Goal: Find specific page/section: Find specific page/section

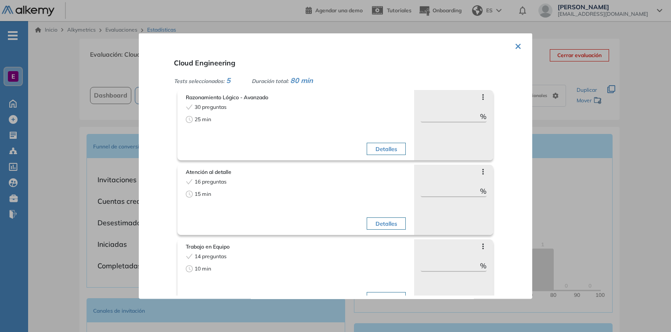
click at [519, 44] on button "×" at bounding box center [518, 45] width 7 height 17
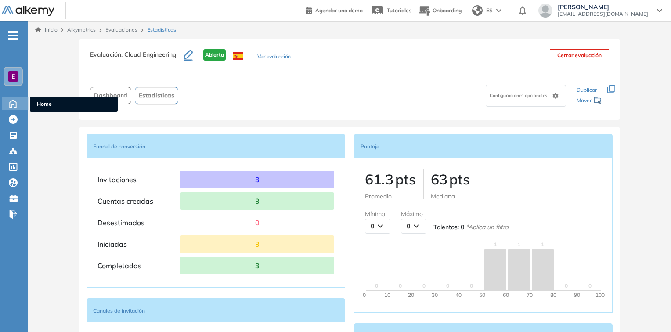
click at [13, 105] on icon at bounding box center [12, 103] width 15 height 11
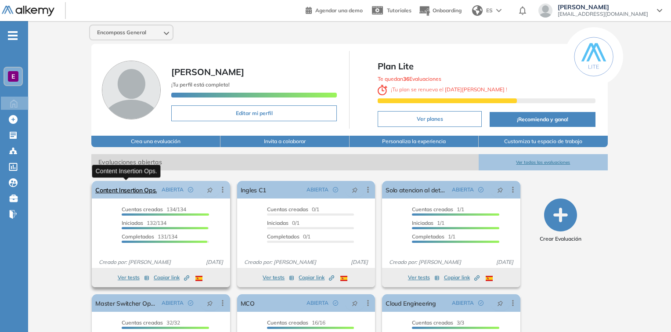
click at [144, 190] on link "Content Insertion Ops." at bounding box center [125, 190] width 61 height 18
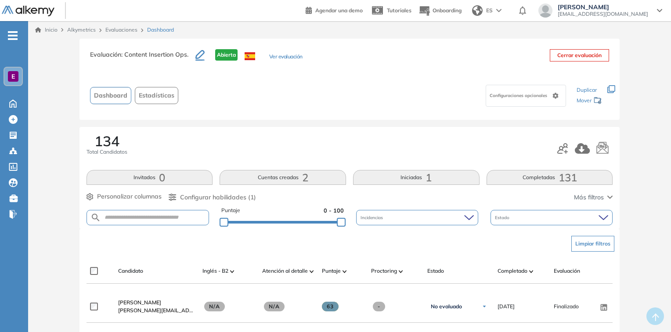
click at [116, 30] on link "Evaluaciones" at bounding box center [121, 29] width 32 height 7
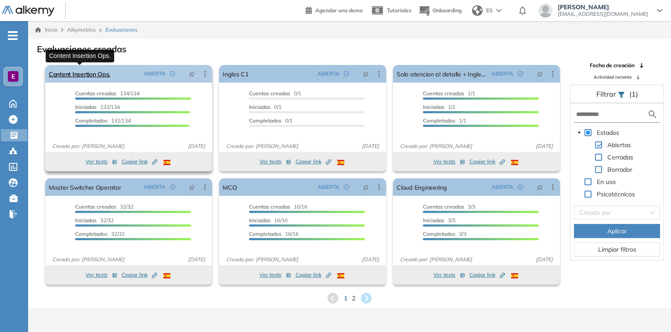
click at [108, 74] on link "Content Insertion Ops." at bounding box center [79, 74] width 61 height 18
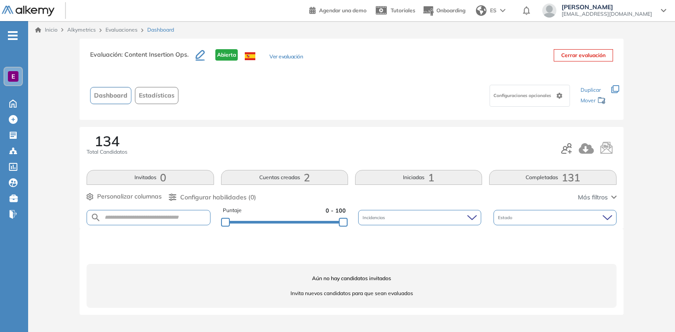
click at [231, 267] on div "Aún no hay candidatos invitados Invita nuevos candidatos para que sean evaluados" at bounding box center [352, 286] width 530 height 44
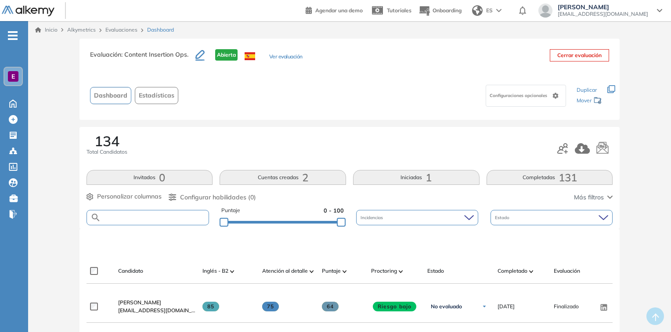
click at [138, 220] on input "text" at bounding box center [155, 217] width 108 height 7
type input "********"
